Goal: Find contact information: Find contact information

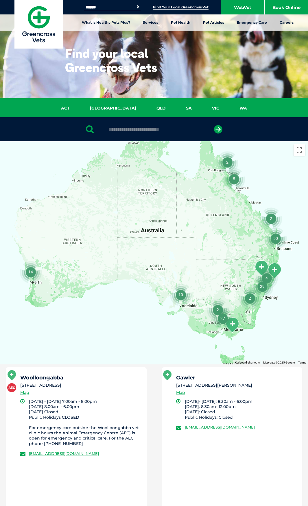
click at [120, 127] on input "text" at bounding box center [154, 130] width 97 height 6
type input "**********"
click at [214, 125] on button "submit" at bounding box center [218, 129] width 8 height 8
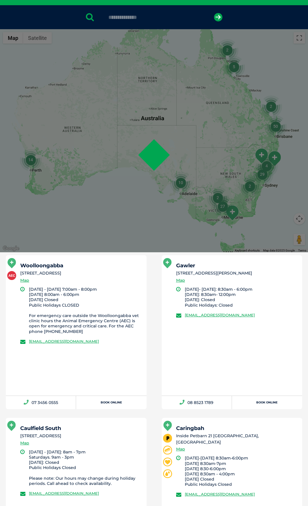
scroll to position [112, 0]
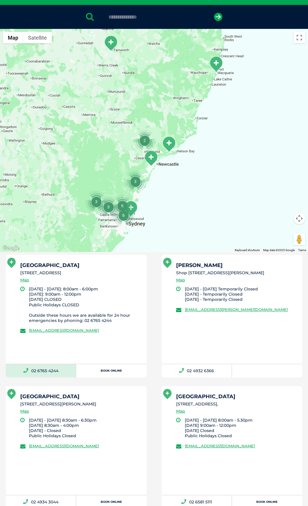
drag, startPoint x: 62, startPoint y: 380, endPoint x: 31, endPoint y: 375, distance: 31.4
copy link "02 6765 4244"
click at [61, 348] on div "[GEOGRAPHIC_DATA] [STREET_ADDRESS] Map [DATE] - [DATE]: 8:00am - 6:00pm [DATE]:…" at bounding box center [76, 309] width 141 height 109
drag, startPoint x: 128, startPoint y: 332, endPoint x: 23, endPoint y: 334, distance: 105.3
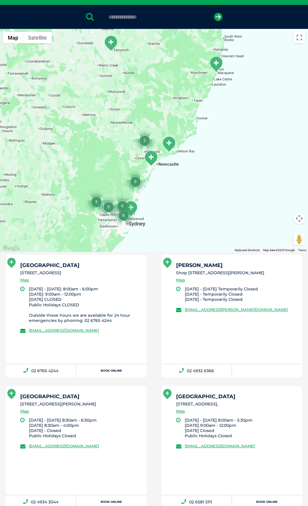
click at [23, 334] on div "[GEOGRAPHIC_DATA] [STREET_ADDRESS] Map [DATE] - [DATE]: 8:00am - 6:00pm [DATE]:…" at bounding box center [76, 309] width 141 height 109
copy link "[EMAIL_ADDRESS][DOMAIN_NAME]"
